Goal: Find specific page/section: Find specific page/section

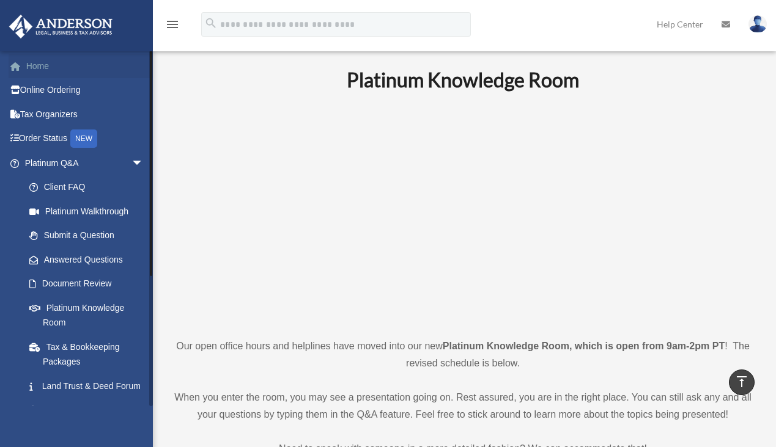
scroll to position [507, 0]
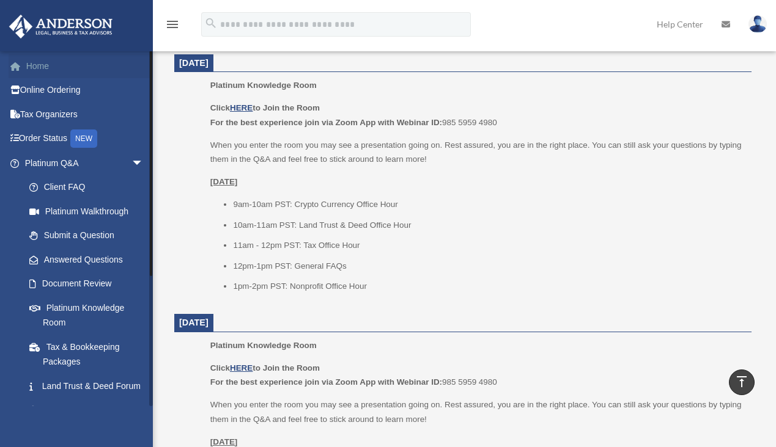
click at [45, 67] on link "Home" at bounding box center [85, 66] width 153 height 24
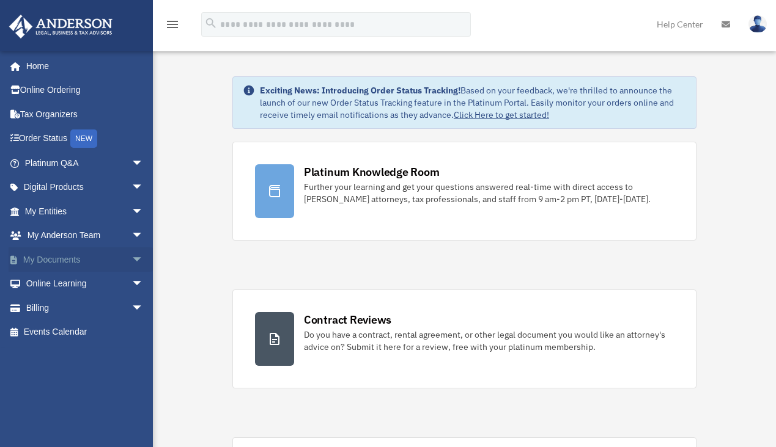
click at [71, 260] on link "My Documents arrow_drop_down" at bounding box center [85, 260] width 153 height 24
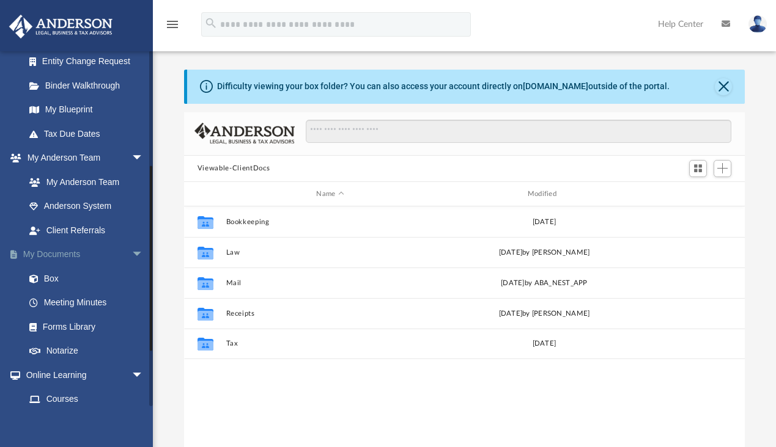
scroll to position [224, 0]
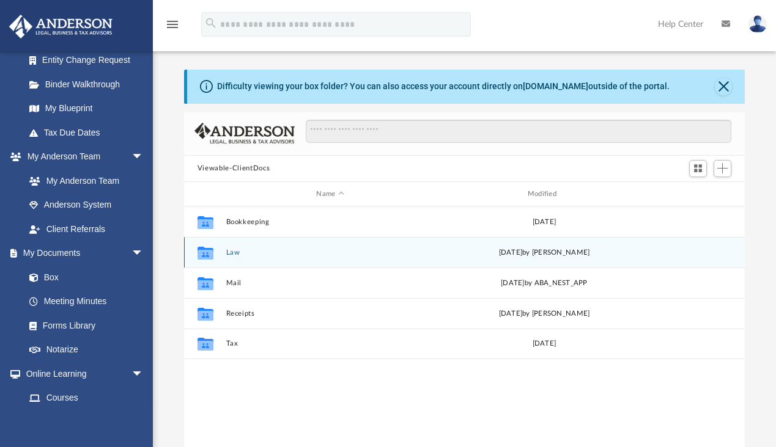
click at [235, 253] on button "Law" at bounding box center [330, 253] width 208 height 8
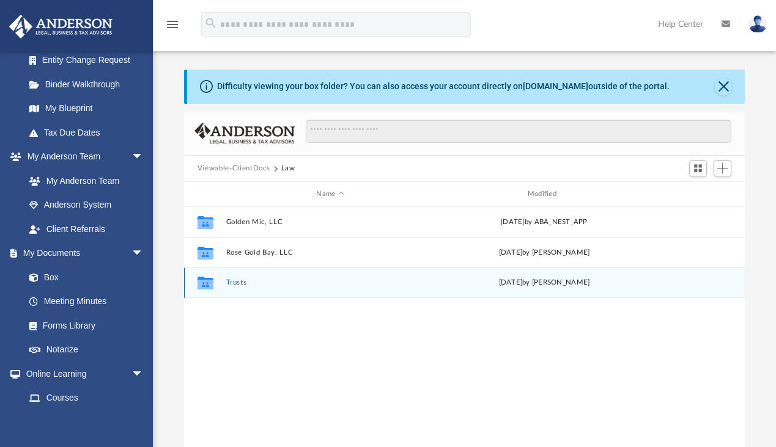
click at [237, 281] on button "Trusts" at bounding box center [330, 283] width 208 height 8
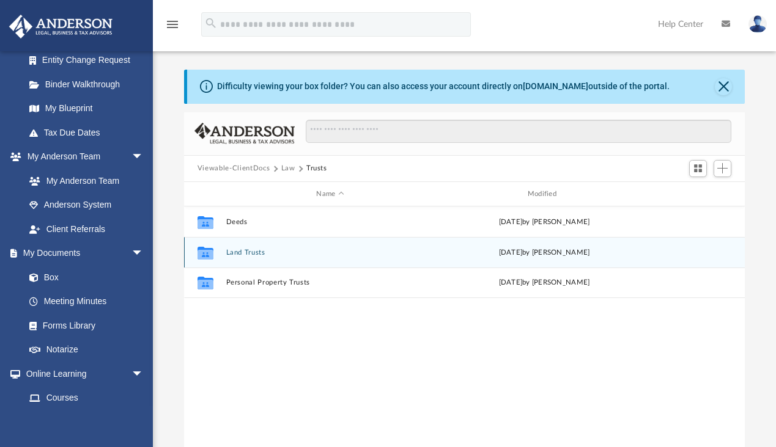
click at [247, 252] on button "Land Trusts" at bounding box center [330, 253] width 208 height 8
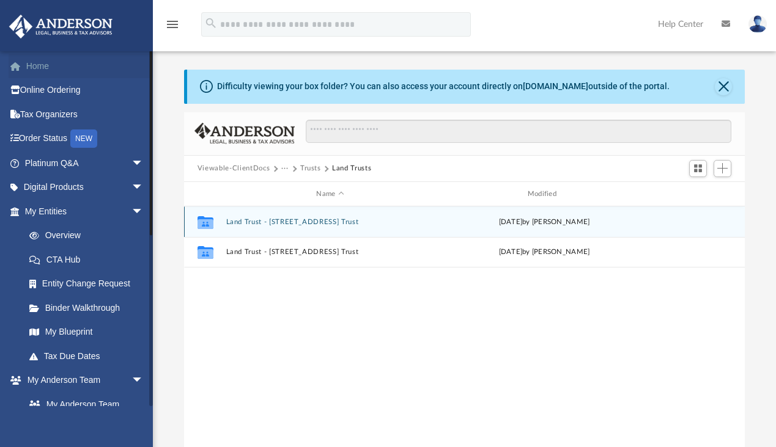
scroll to position [0, 0]
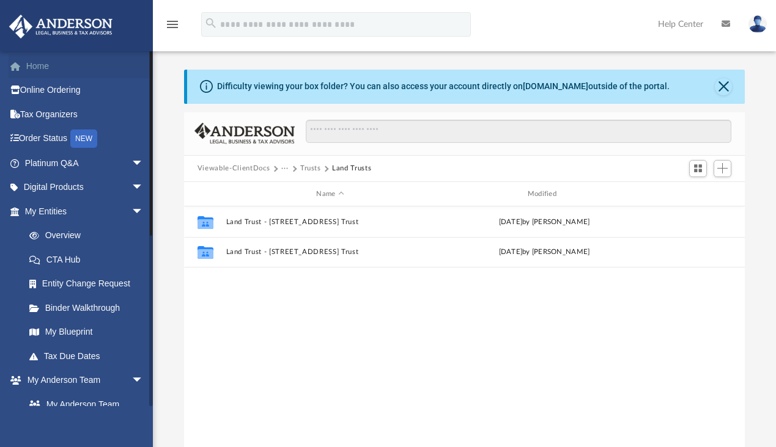
click at [48, 65] on link "Home" at bounding box center [85, 66] width 153 height 24
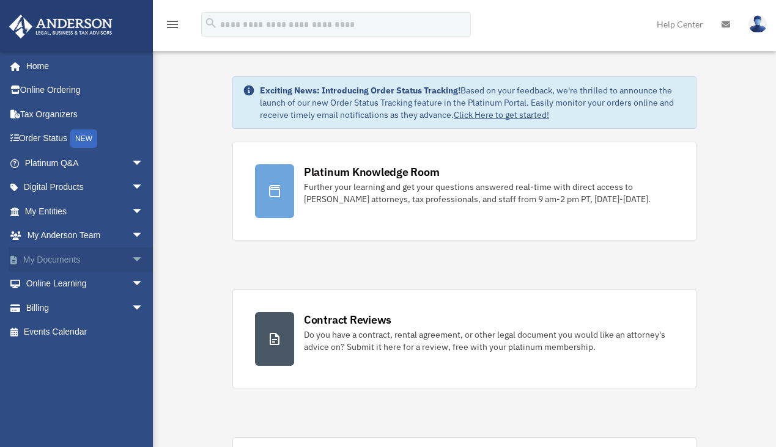
click at [131, 252] on span "arrow_drop_down" at bounding box center [143, 260] width 24 height 25
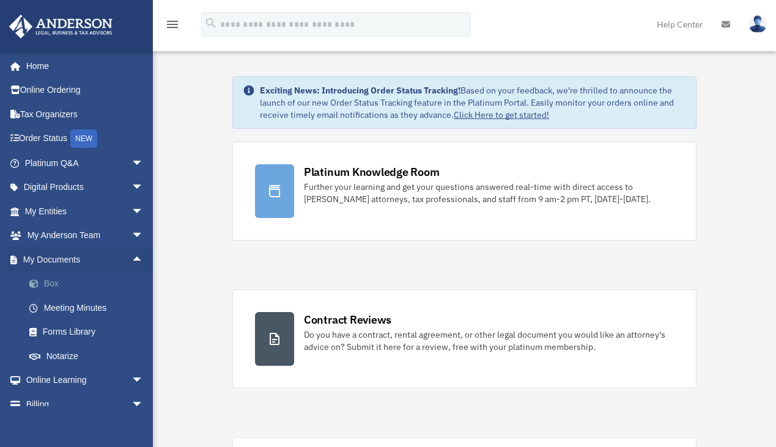
click at [50, 283] on link "Box" at bounding box center [89, 284] width 145 height 24
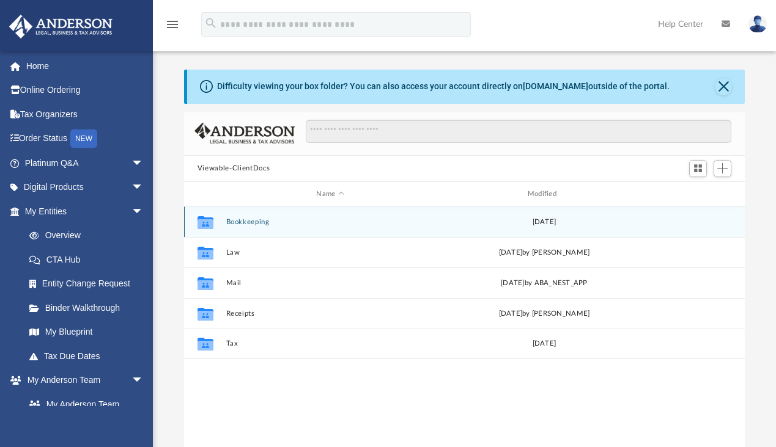
scroll to position [269, 551]
